Goal: Task Accomplishment & Management: Use online tool/utility

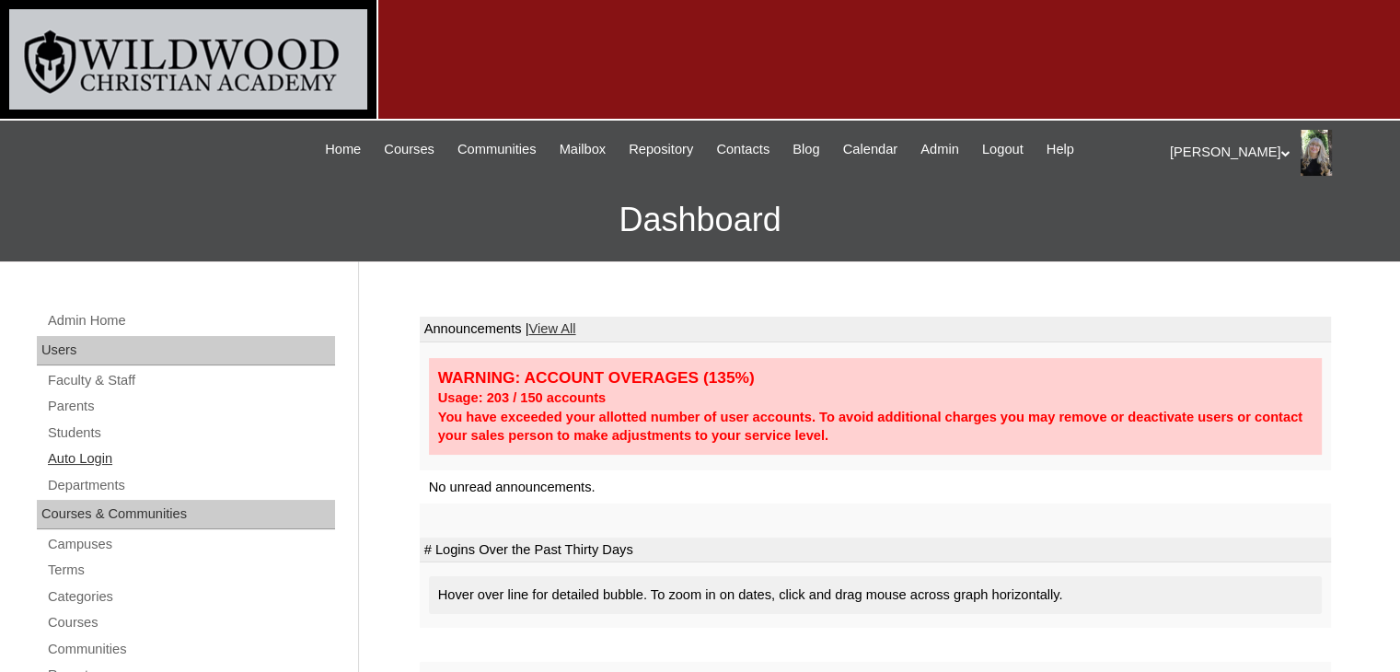
click at [81, 459] on link "Auto Login" at bounding box center [190, 458] width 289 height 23
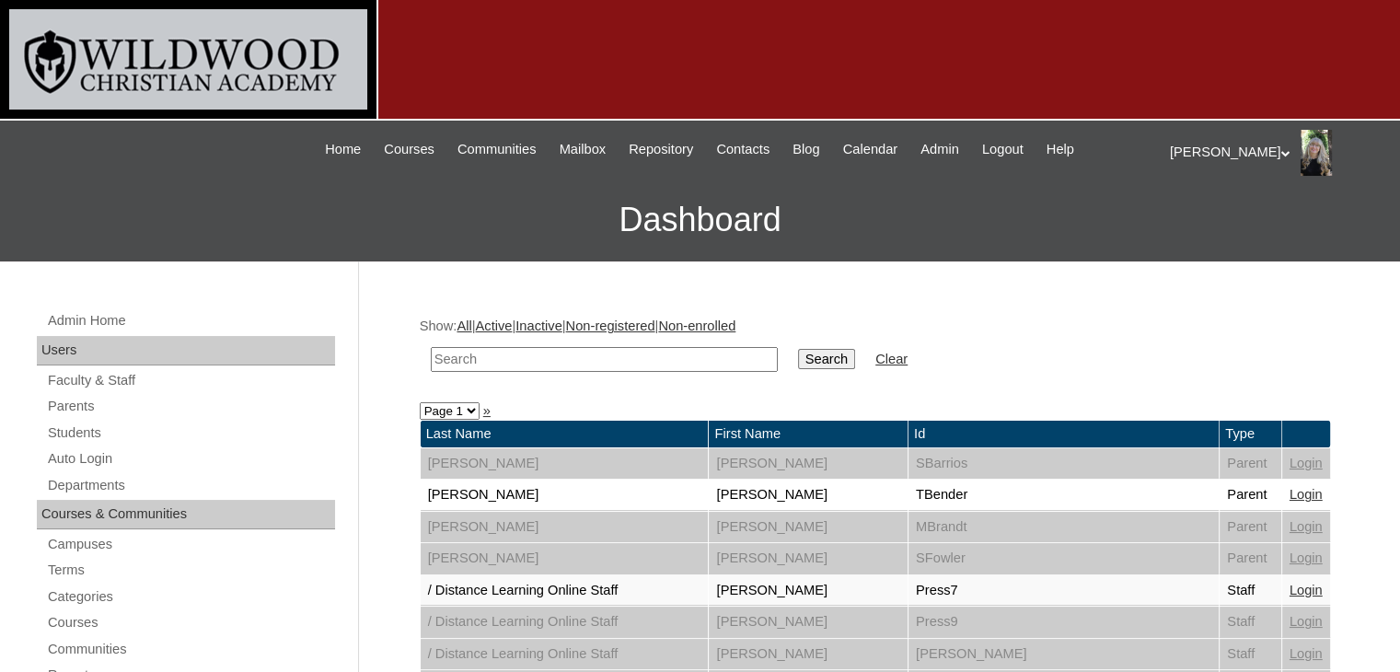
click at [464, 362] on input "text" at bounding box center [604, 359] width 347 height 25
type input "[PERSON_NAME]"
click at [798, 349] on input "Search" at bounding box center [826, 359] width 57 height 20
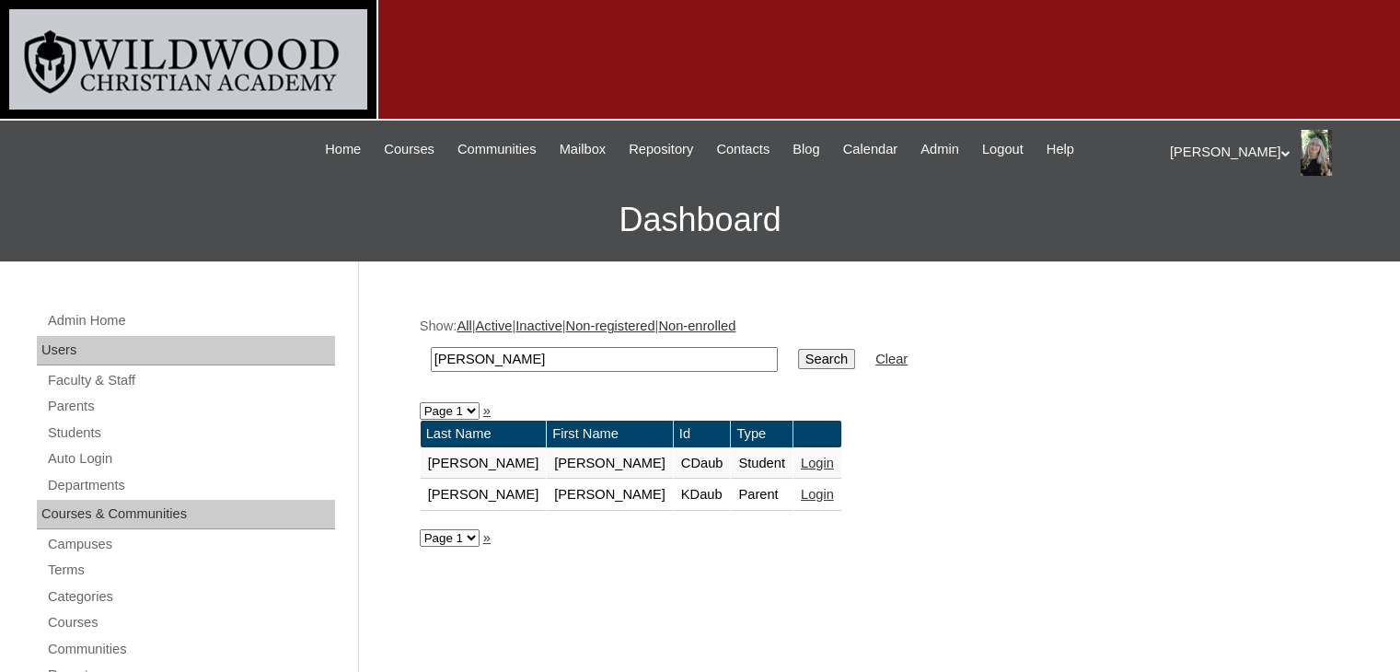
click at [801, 491] on link "Login" at bounding box center [817, 494] width 33 height 15
